Goal: Transaction & Acquisition: Purchase product/service

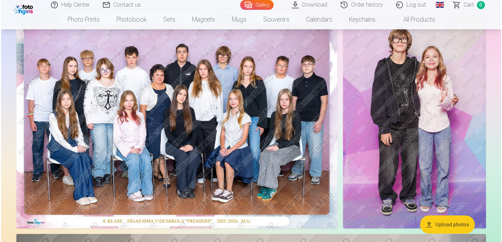
scroll to position [70, 0]
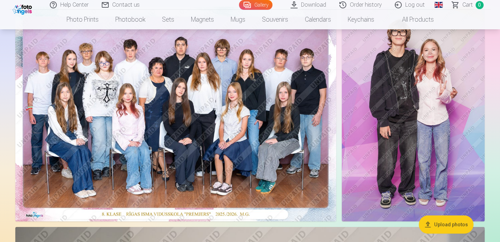
click at [477, 147] on img at bounding box center [413, 114] width 143 height 214
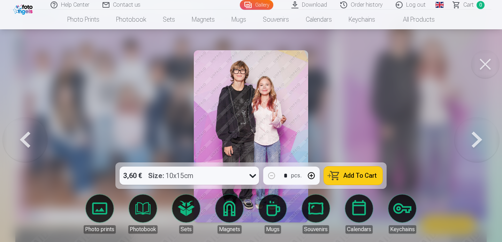
click at [363, 180] on button "Add To Cart" at bounding box center [353, 175] width 59 height 18
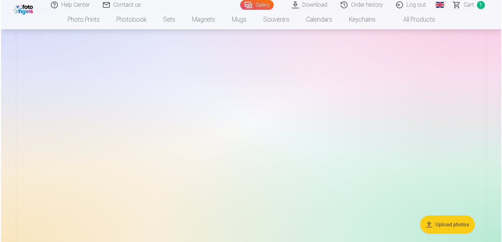
scroll to position [663, 0]
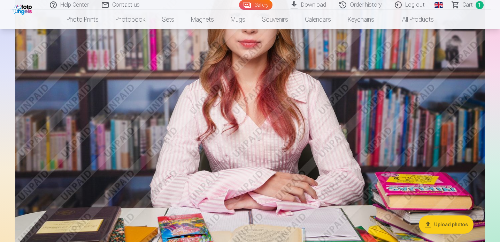
click at [415, 200] on img at bounding box center [250, 108] width 470 height 313
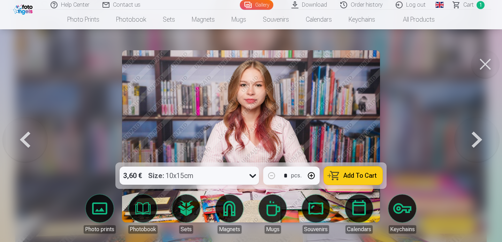
click at [370, 178] on span "Add To Cart" at bounding box center [359, 175] width 33 height 6
click at [478, 145] on button at bounding box center [477, 136] width 45 height 38
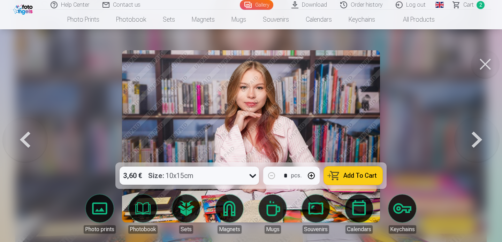
click at [367, 178] on span "Add To Cart" at bounding box center [359, 175] width 33 height 6
click at [481, 139] on button at bounding box center [477, 136] width 45 height 38
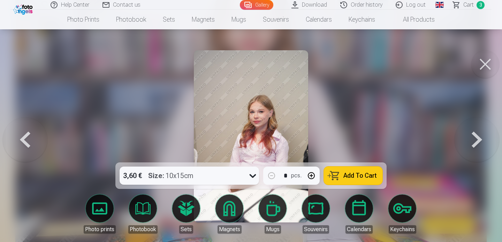
click at [481, 139] on button at bounding box center [477, 136] width 45 height 38
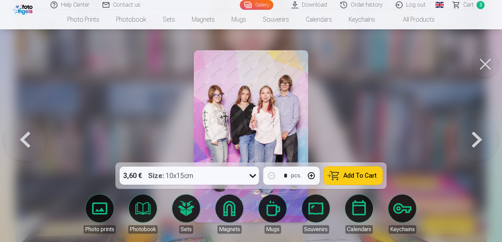
click at [481, 139] on button at bounding box center [477, 136] width 45 height 38
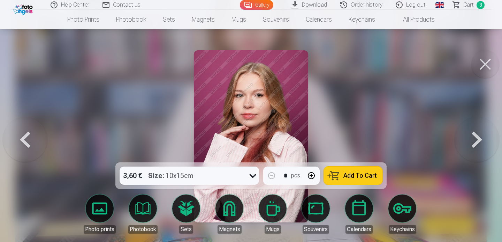
click at [375, 176] on span "Add To Cart" at bounding box center [359, 175] width 33 height 6
click at [475, 145] on button at bounding box center [477, 136] width 45 height 38
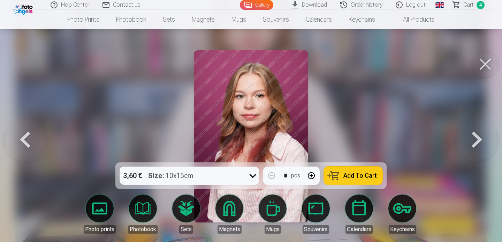
click at [471, 150] on button at bounding box center [477, 136] width 45 height 38
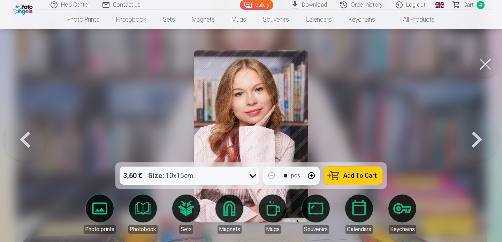
click at [355, 177] on span "Add To Cart" at bounding box center [359, 175] width 33 height 6
click at [472, 141] on button at bounding box center [477, 136] width 45 height 38
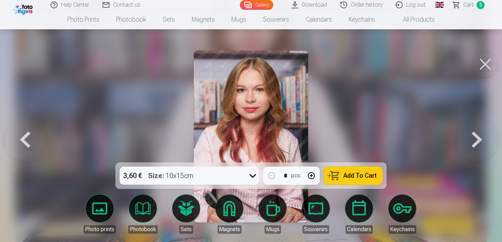
click at [374, 179] on button "Add To Cart" at bounding box center [353, 175] width 59 height 18
click at [472, 148] on button at bounding box center [477, 136] width 45 height 38
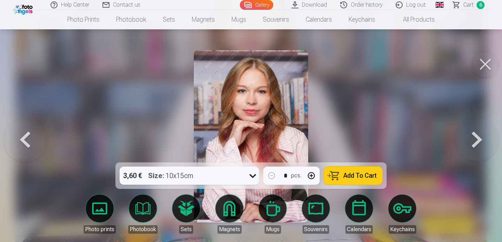
click at [372, 177] on span "Add To Cart" at bounding box center [359, 175] width 33 height 6
click at [468, 145] on button at bounding box center [477, 136] width 45 height 38
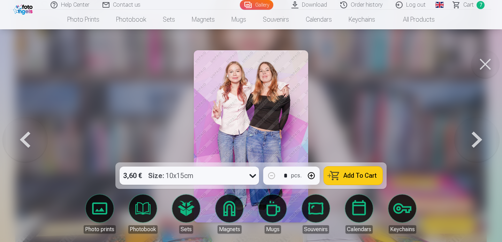
click at [468, 146] on button at bounding box center [477, 136] width 45 height 38
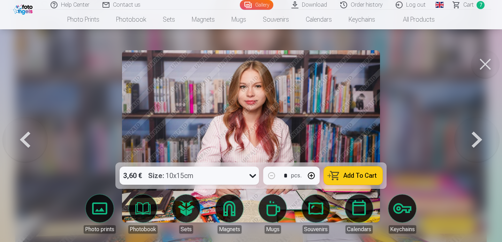
click at [365, 183] on button "Add To Cart" at bounding box center [353, 175] width 59 height 18
click at [475, 144] on button at bounding box center [477, 136] width 45 height 38
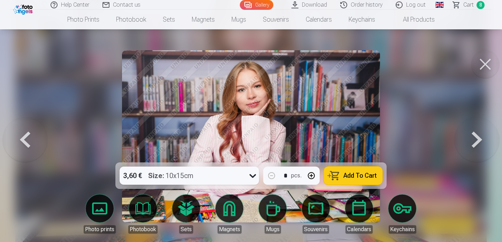
click at [379, 179] on button "Add To Cart" at bounding box center [353, 175] width 59 height 18
click at [473, 145] on button at bounding box center [477, 136] width 45 height 38
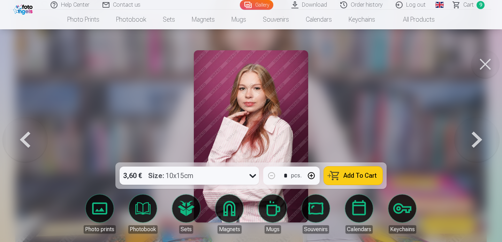
click at [356, 178] on span "Add To Cart" at bounding box center [359, 175] width 33 height 6
click at [471, 142] on button at bounding box center [477, 136] width 45 height 38
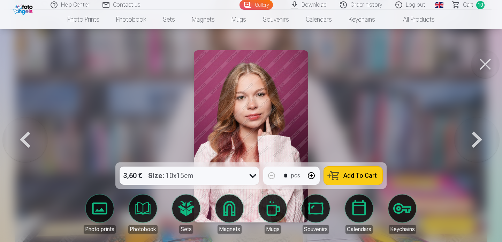
click at [369, 171] on button "Add To Cart" at bounding box center [353, 175] width 59 height 18
click at [468, 144] on button at bounding box center [477, 136] width 45 height 38
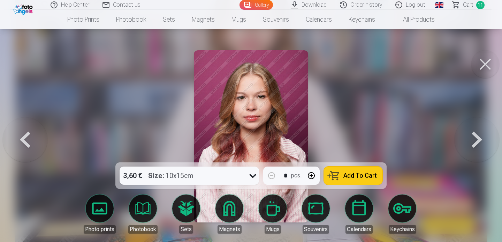
click at [479, 144] on button at bounding box center [477, 136] width 45 height 38
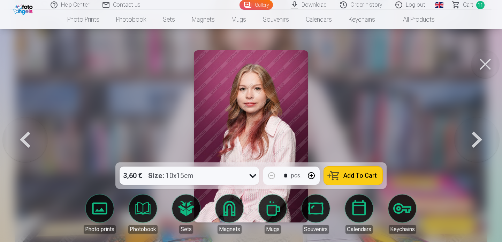
click at [479, 144] on button at bounding box center [477, 136] width 45 height 38
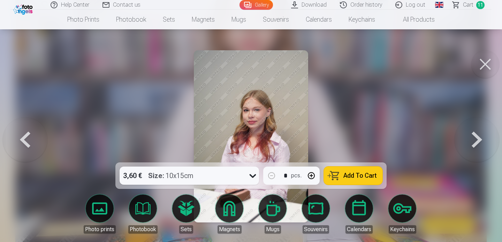
click at [349, 178] on span "Add To Cart" at bounding box center [359, 175] width 33 height 6
click at [479, 144] on button at bounding box center [477, 136] width 45 height 38
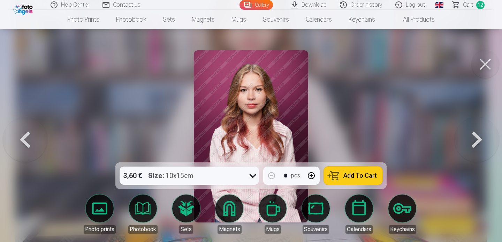
click at [355, 180] on button "Add To Cart" at bounding box center [353, 175] width 59 height 18
click at [474, 143] on button at bounding box center [477, 136] width 45 height 38
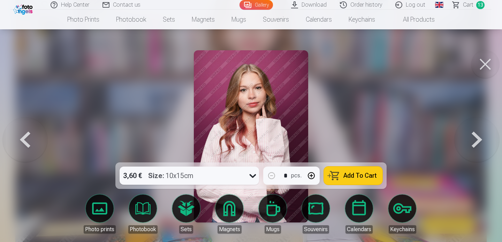
click at [474, 144] on button at bounding box center [477, 136] width 45 height 38
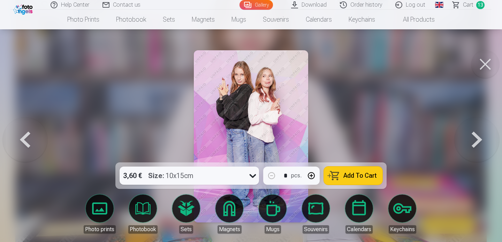
click at [369, 175] on span "Add To Cart" at bounding box center [359, 175] width 33 height 6
click at [477, 146] on button at bounding box center [477, 136] width 45 height 38
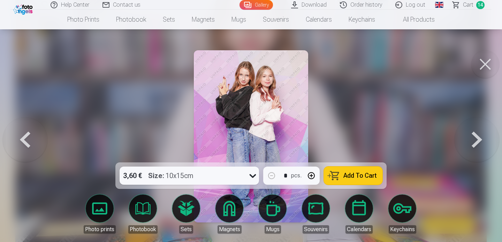
click at [377, 172] on button "Add To Cart" at bounding box center [353, 175] width 59 height 18
click at [473, 142] on button at bounding box center [477, 136] width 45 height 38
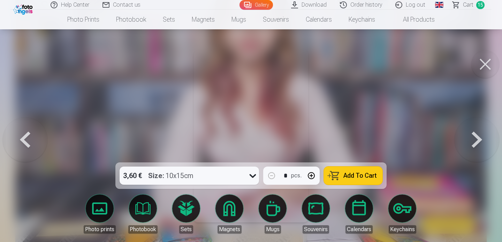
click at [474, 143] on button at bounding box center [477, 136] width 45 height 38
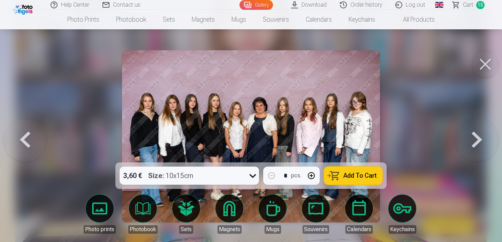
click at [474, 143] on button at bounding box center [477, 136] width 45 height 38
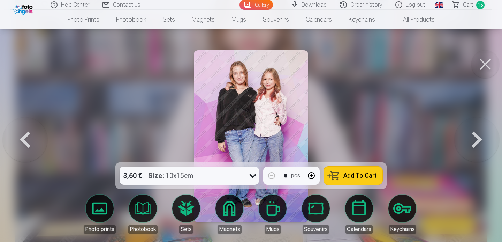
click at [366, 174] on span "Add To Cart" at bounding box center [359, 175] width 33 height 6
click at [476, 143] on button at bounding box center [477, 136] width 45 height 38
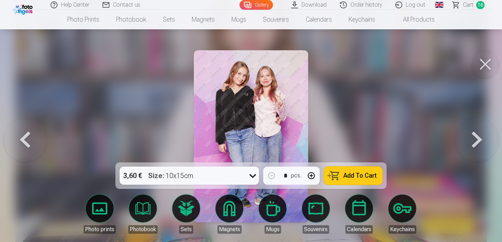
click at [377, 177] on button "Add To Cart" at bounding box center [353, 175] width 59 height 18
click at [480, 144] on button at bounding box center [477, 136] width 45 height 38
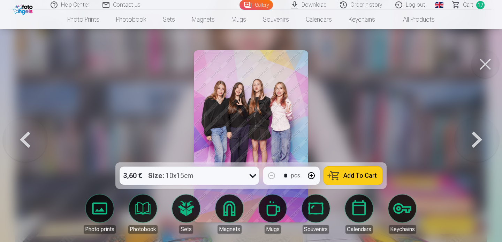
click at [481, 144] on button at bounding box center [477, 136] width 45 height 38
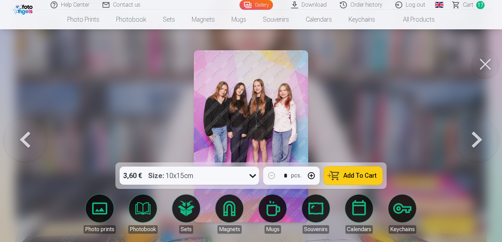
click at [481, 144] on button at bounding box center [477, 136] width 45 height 38
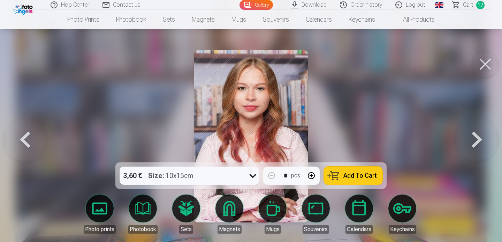
click at [378, 179] on button "Add To Cart" at bounding box center [353, 175] width 59 height 18
click at [483, 144] on button at bounding box center [477, 136] width 45 height 38
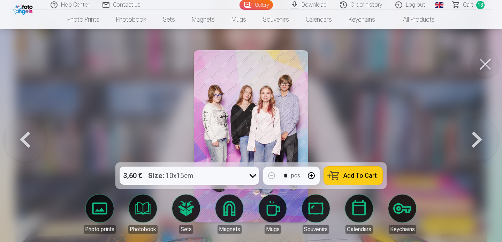
click at [483, 144] on button at bounding box center [477, 136] width 45 height 38
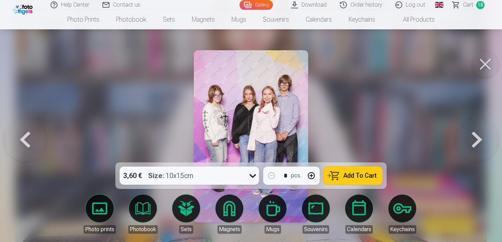
click at [483, 144] on button at bounding box center [477, 136] width 45 height 38
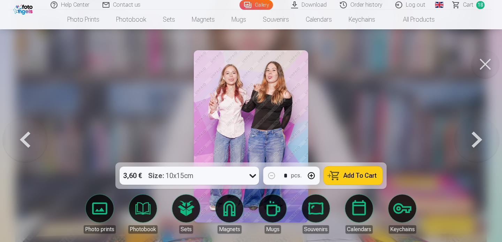
click at [483, 144] on button at bounding box center [477, 136] width 45 height 38
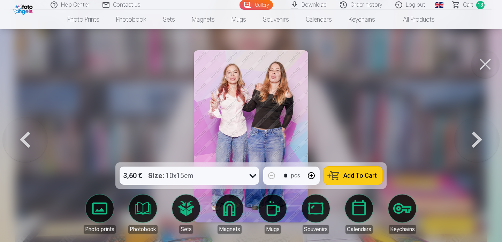
click at [483, 144] on button at bounding box center [477, 136] width 45 height 38
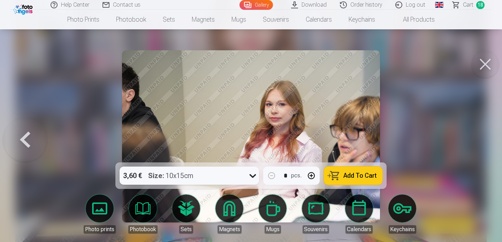
click at [367, 175] on span "Add To Cart" at bounding box center [359, 175] width 33 height 6
click at [481, 5] on span "19" at bounding box center [480, 5] width 8 height 8
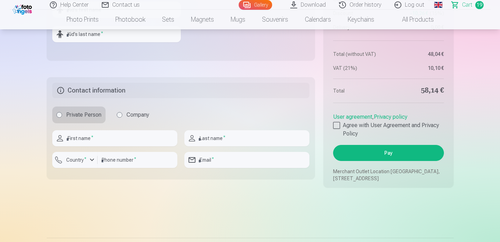
scroll to position [1597, 0]
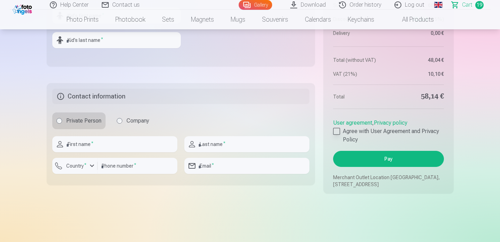
click at [339, 135] on div at bounding box center [336, 131] width 7 height 7
click at [356, 162] on button "Pay" at bounding box center [388, 159] width 110 height 16
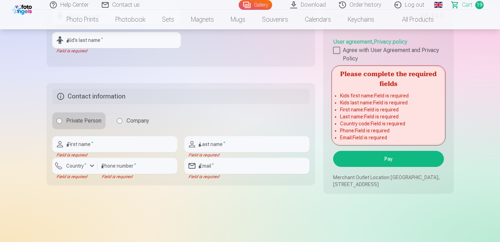
click at [408, 63] on label "Agree with User Agreement and Privacy Policy" at bounding box center [388, 54] width 110 height 17
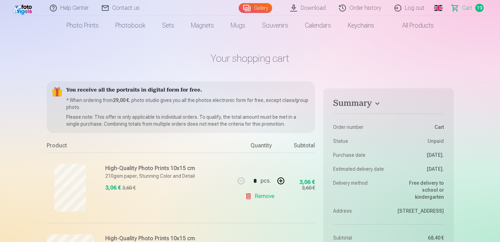
scroll to position [0, 0]
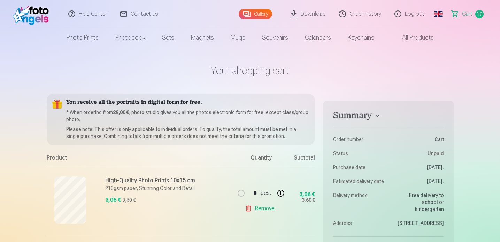
click at [479, 14] on span "19" at bounding box center [479, 14] width 8 height 8
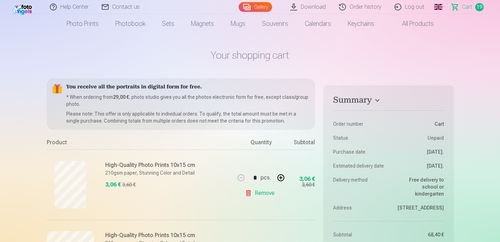
scroll to position [14, 0]
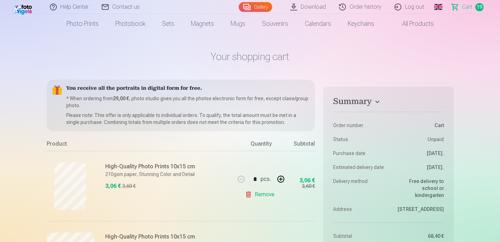
click at [251, 196] on link "Remove" at bounding box center [261, 194] width 32 height 14
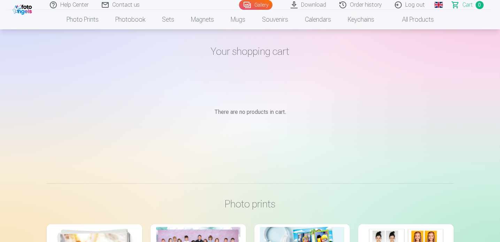
scroll to position [0, 0]
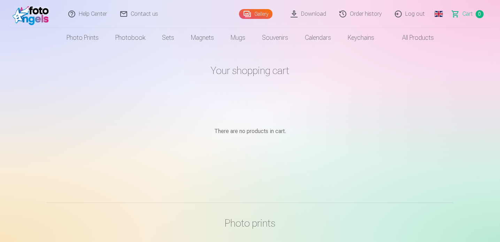
click at [470, 14] on span "Сart" at bounding box center [468, 14] width 10 height 8
